Goal: Information Seeking & Learning: Compare options

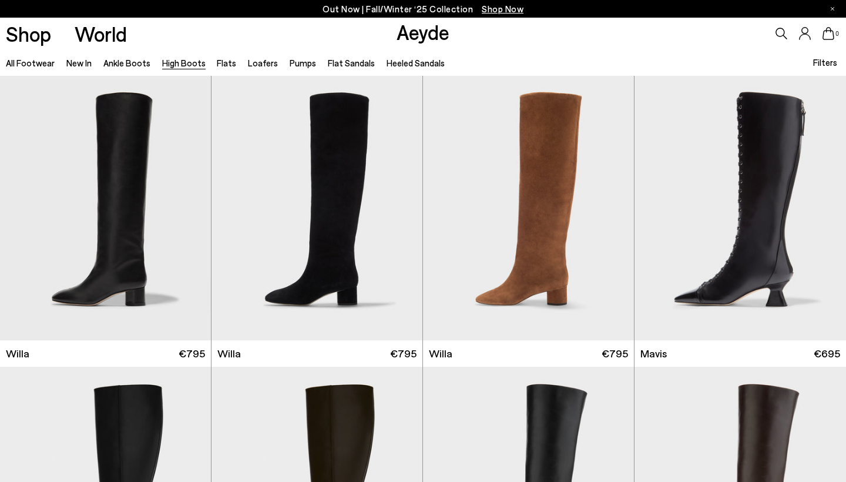
scroll to position [280, 0]
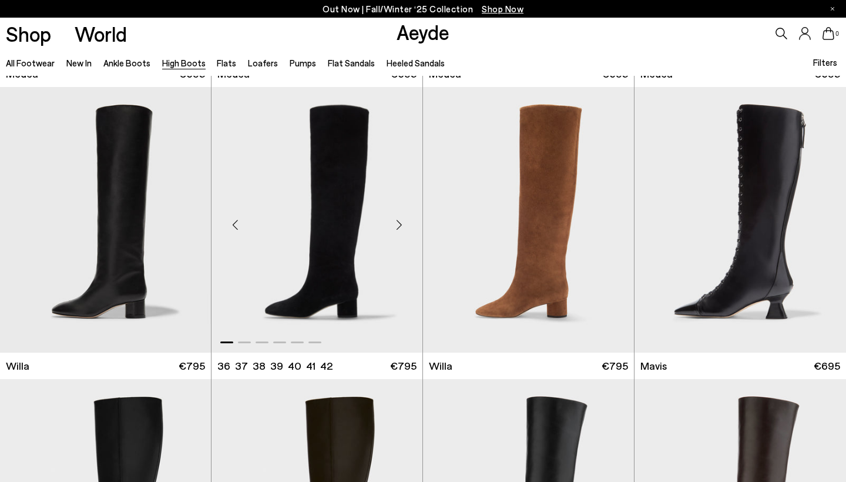
click at [399, 227] on div "Next slide" at bounding box center [398, 224] width 35 height 35
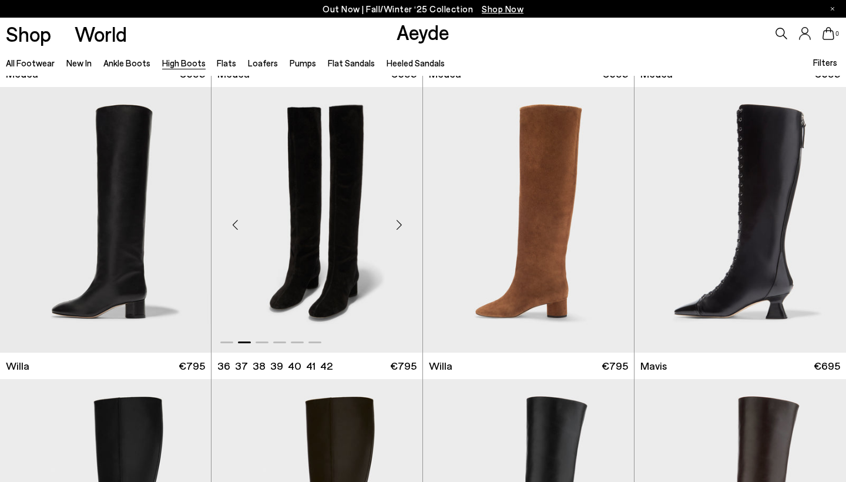
click at [399, 227] on div "Next slide" at bounding box center [398, 224] width 35 height 35
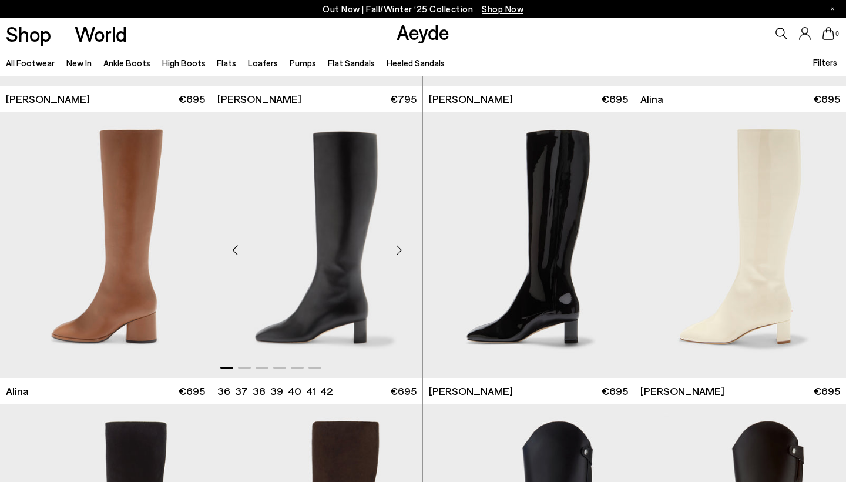
scroll to position [1712, 0]
click at [401, 244] on div "Next slide" at bounding box center [398, 250] width 35 height 35
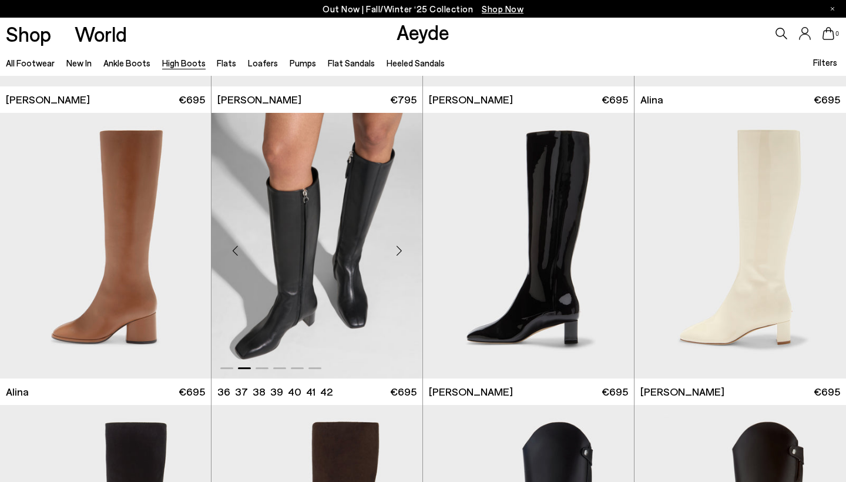
click at [401, 244] on div "Next slide" at bounding box center [398, 250] width 35 height 35
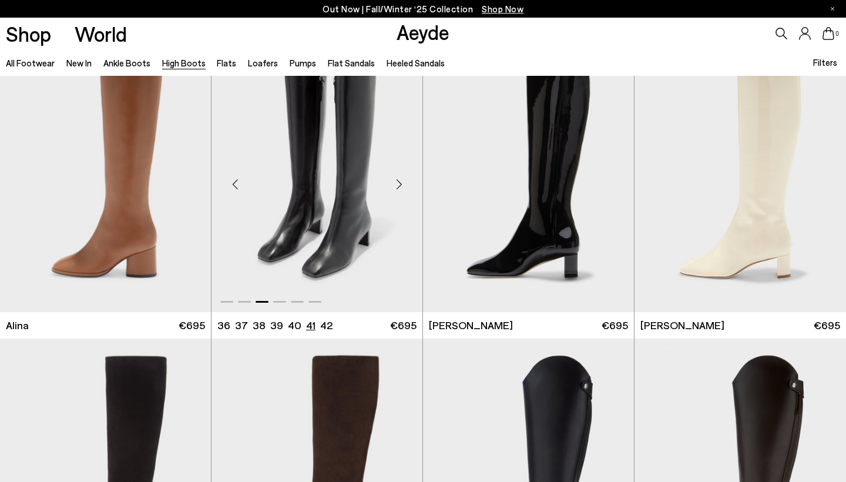
scroll to position [1791, 0]
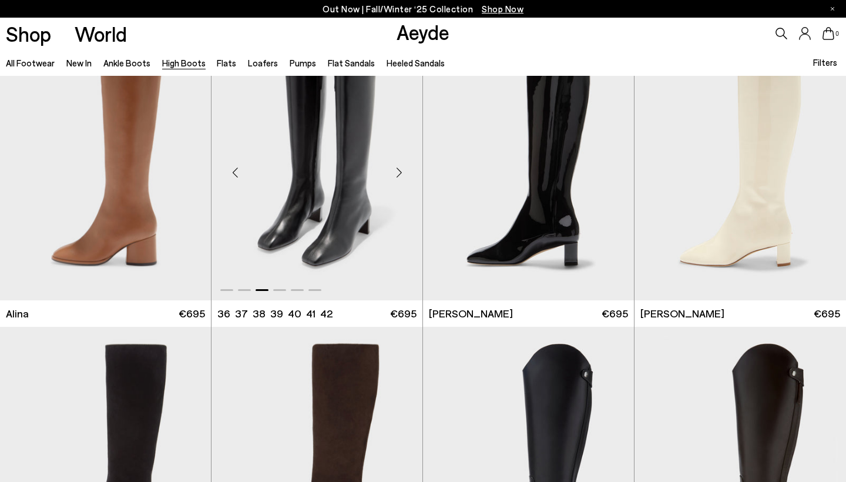
click at [397, 175] on div "Next slide" at bounding box center [398, 171] width 35 height 35
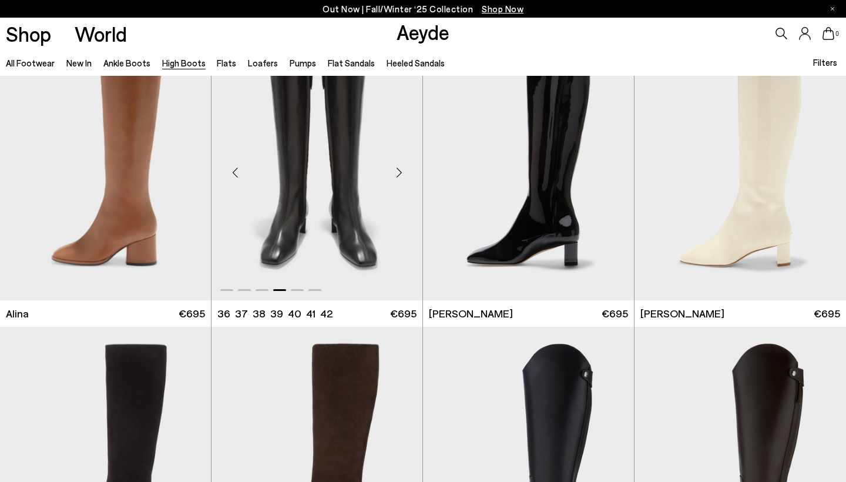
click at [397, 175] on div "Next slide" at bounding box center [398, 171] width 35 height 35
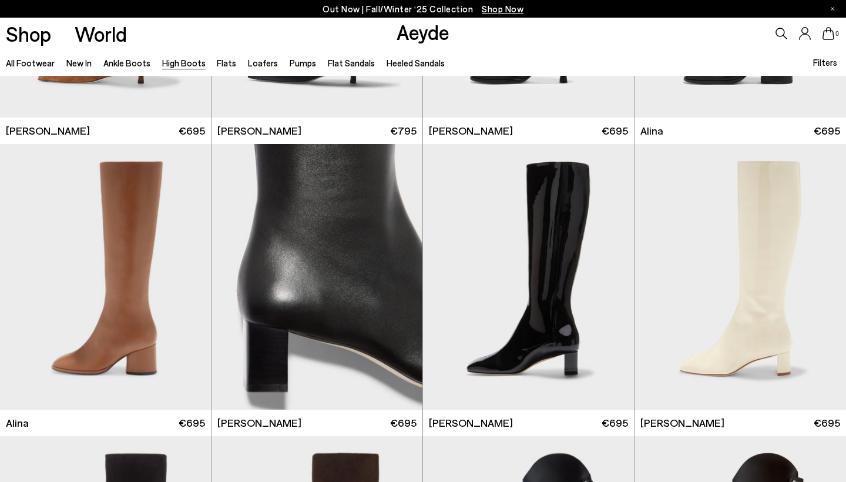
scroll to position [1679, 0]
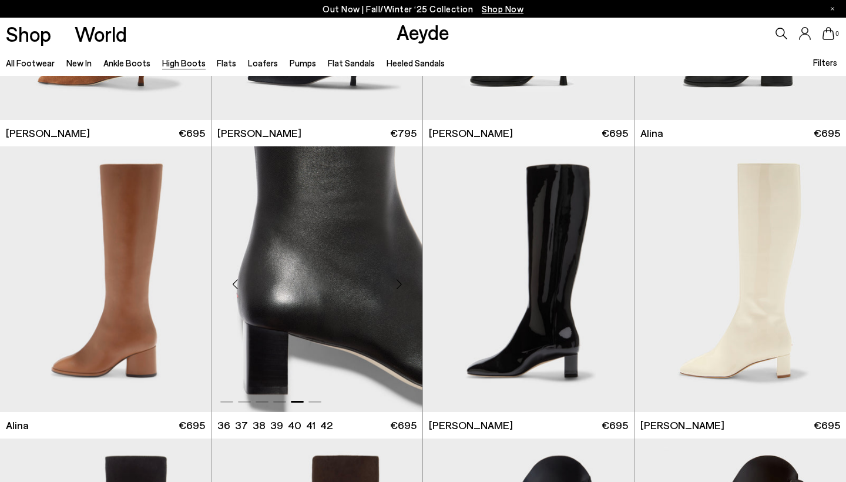
click at [403, 279] on div "Next slide" at bounding box center [398, 283] width 35 height 35
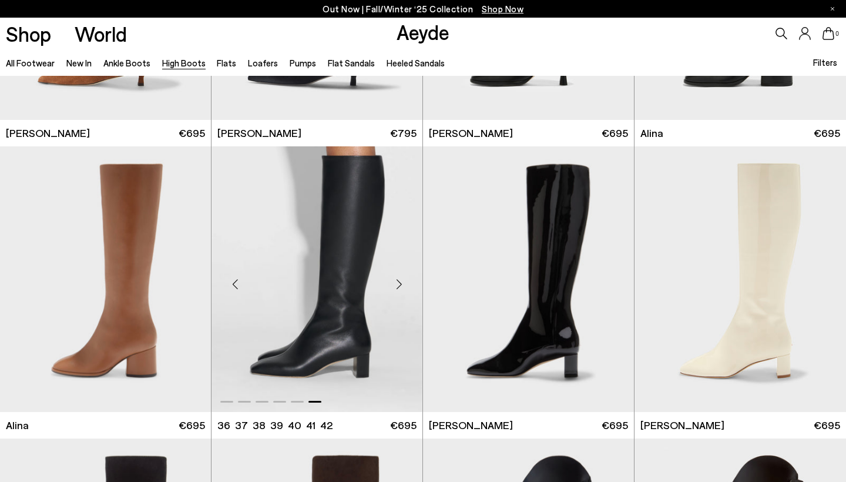
click at [403, 279] on div "Next slide" at bounding box center [398, 283] width 35 height 35
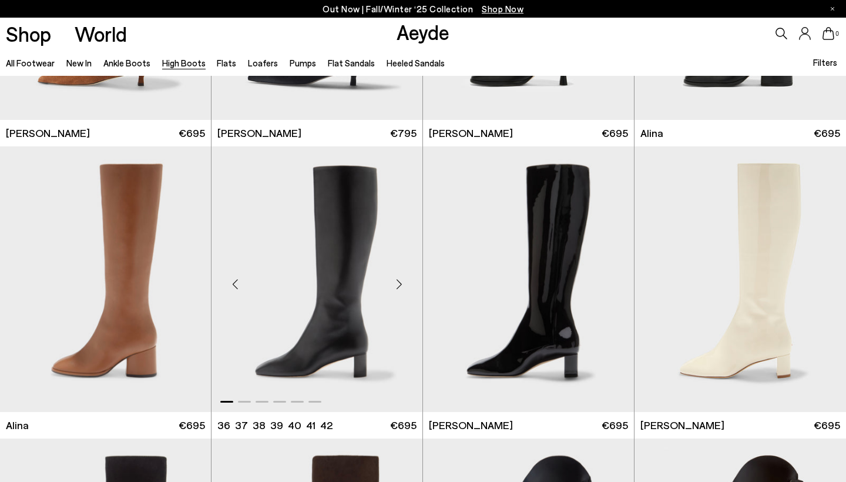
click at [403, 279] on div "Next slide" at bounding box center [398, 283] width 35 height 35
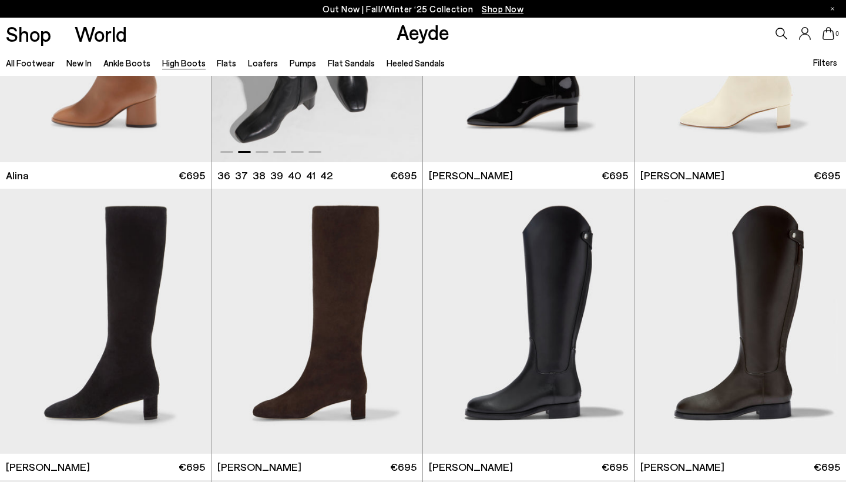
scroll to position [1934, 0]
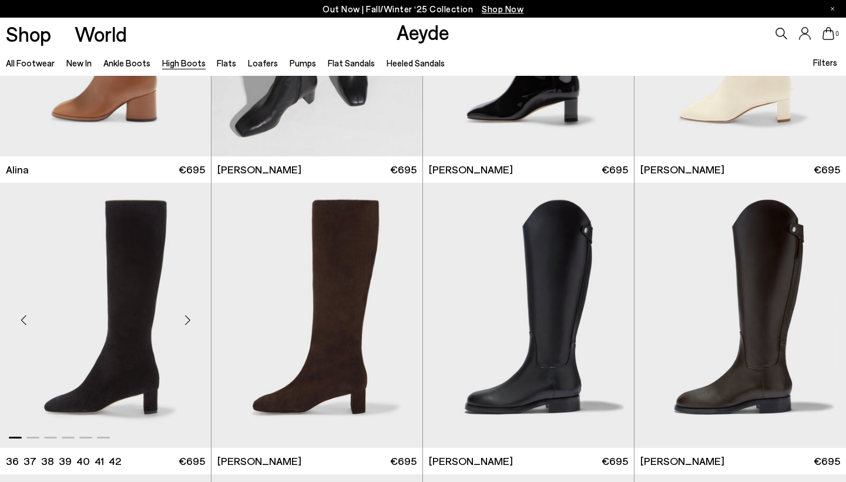
click at [190, 317] on div "Next slide" at bounding box center [187, 319] width 35 height 35
